Goal: Transaction & Acquisition: Purchase product/service

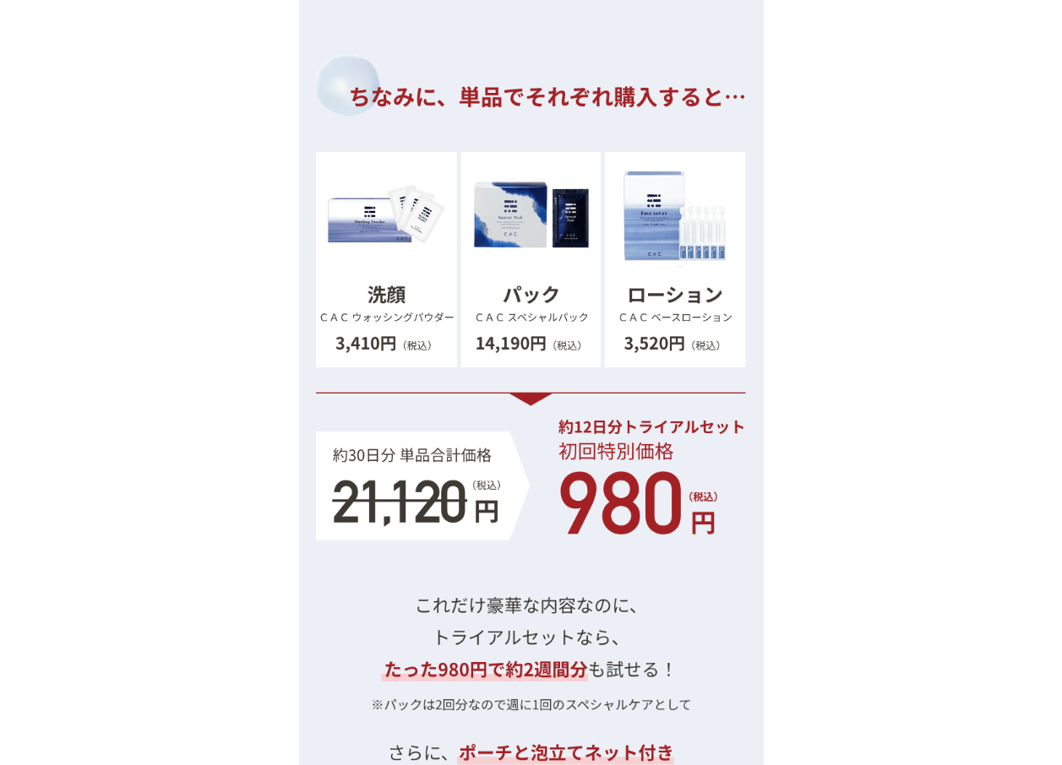
scroll to position [17405, 0]
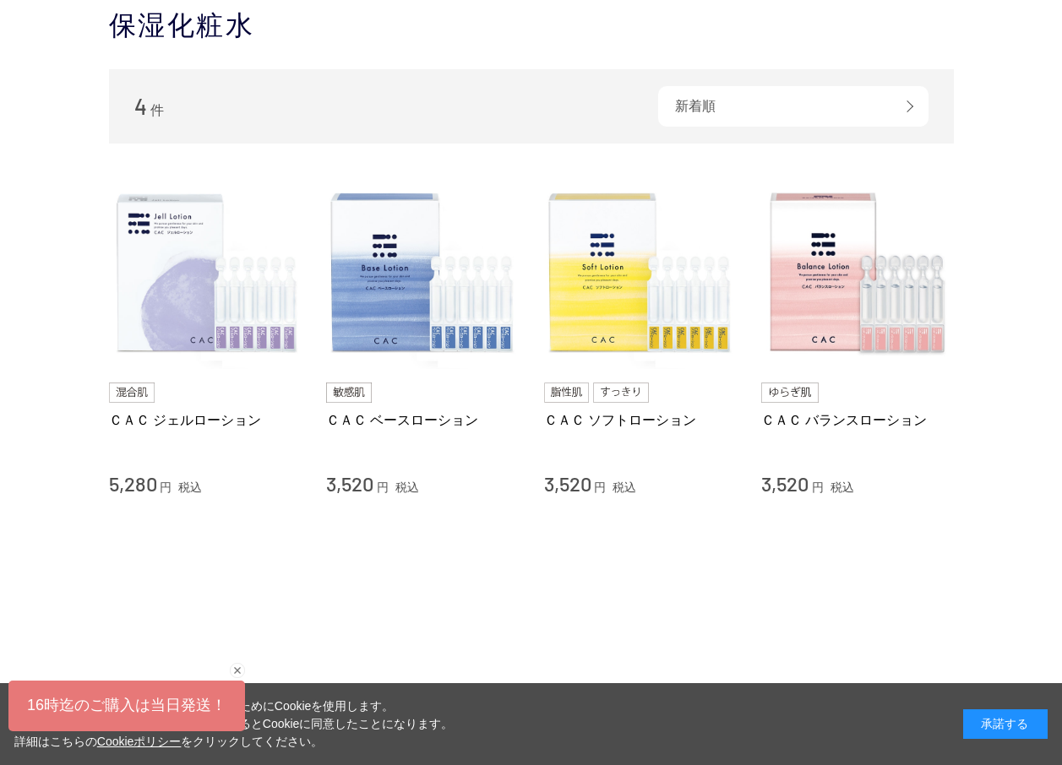
scroll to position [84, 0]
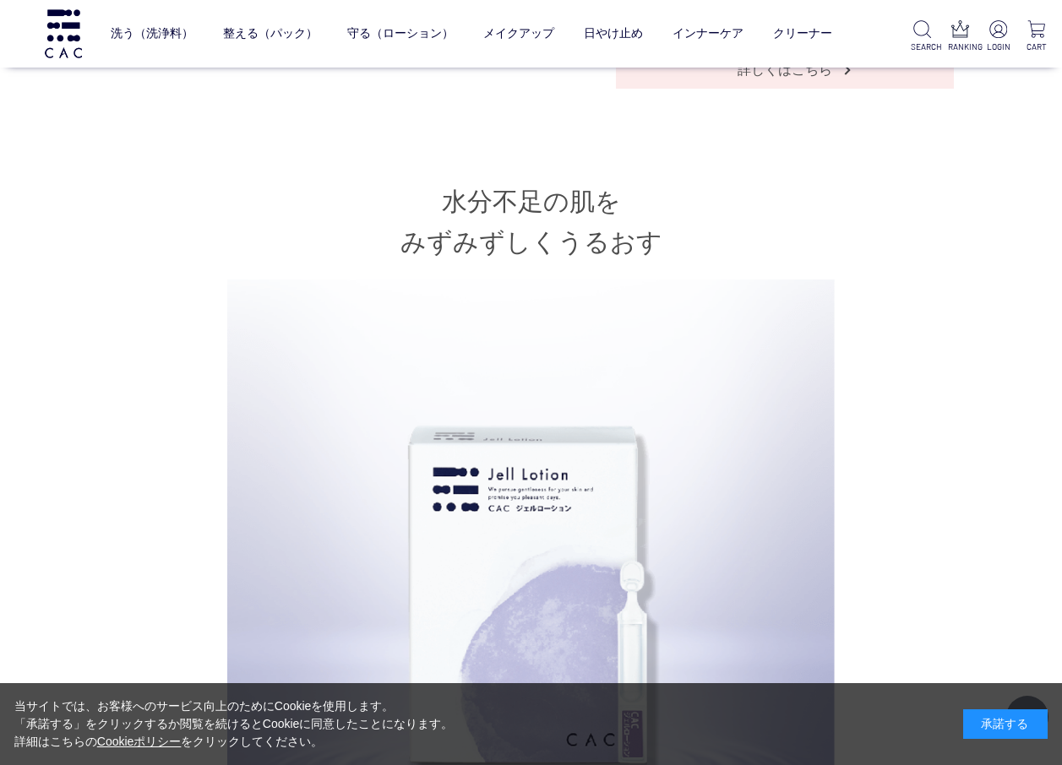
scroll to position [760, 0]
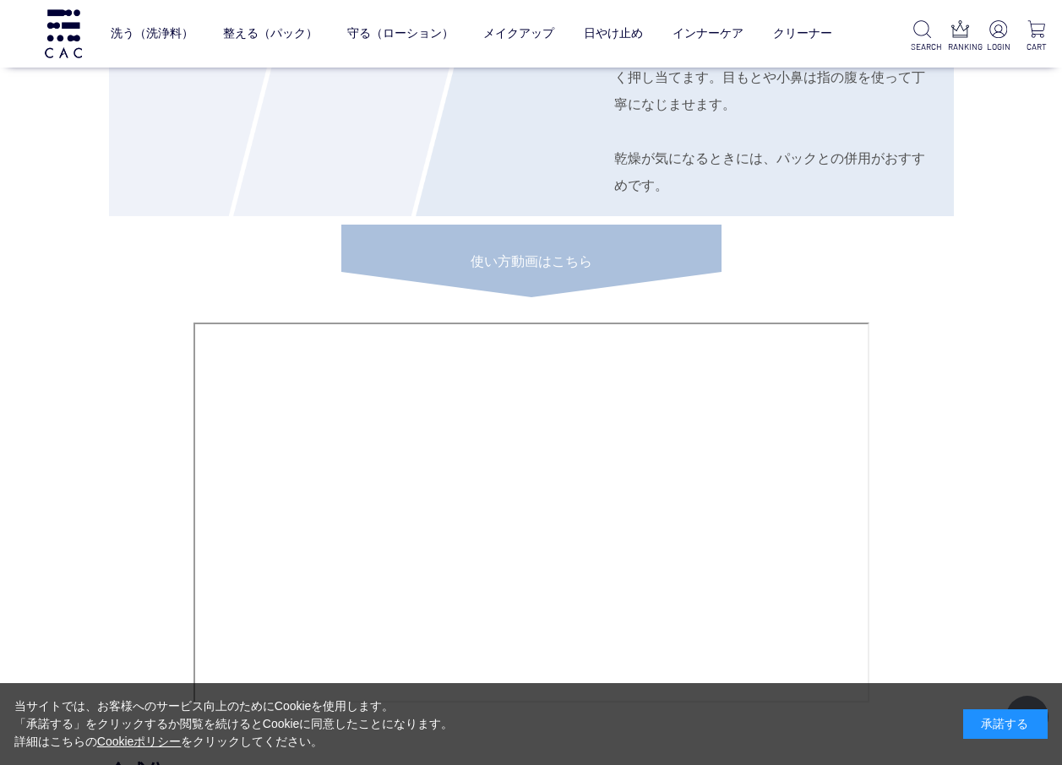
scroll to position [7542, 0]
